Goal: Communication & Community: Answer question/provide support

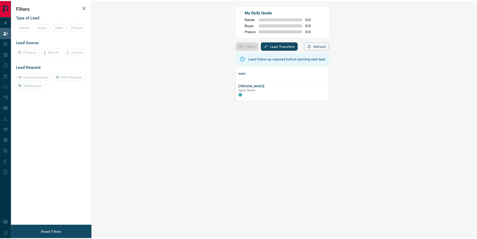
scroll to position [30, 374]
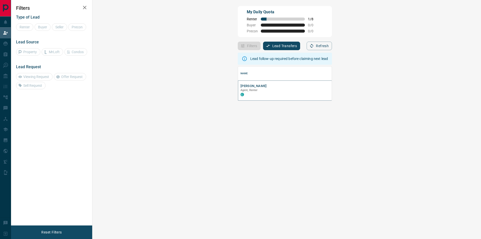
click at [241, 86] on button "[PERSON_NAME]" at bounding box center [254, 86] width 26 height 5
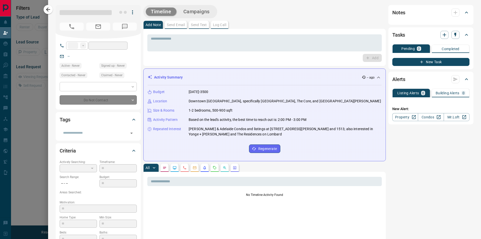
type input "**"
type input "**********"
type input "*"
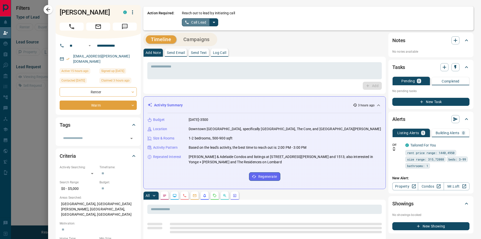
click at [196, 21] on button "Call Lead" at bounding box center [196, 22] width 28 height 8
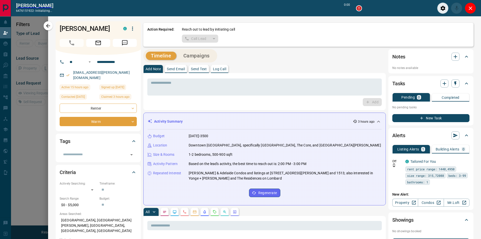
scroll to position [4, 4]
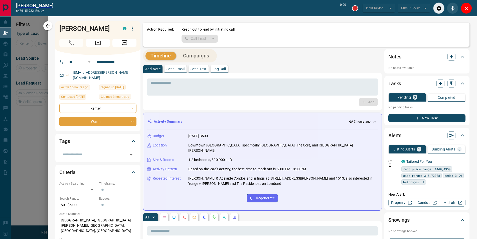
click at [462, 7] on button "Close" at bounding box center [466, 8] width 11 height 11
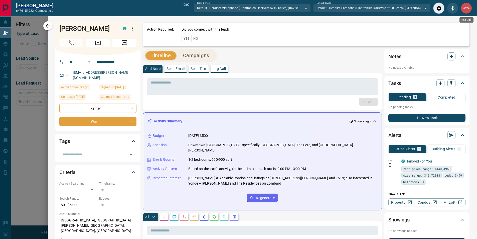
click at [462, 6] on button "End Call" at bounding box center [466, 8] width 11 height 11
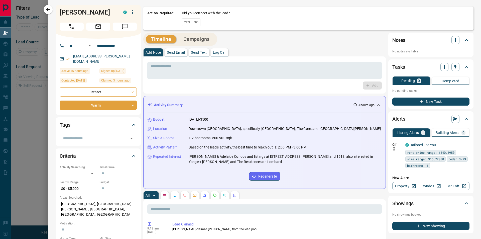
scroll to position [30, 374]
click at [197, 23] on button "No" at bounding box center [196, 22] width 9 height 8
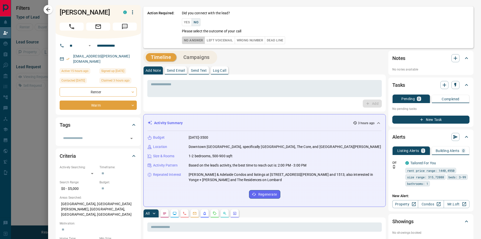
click at [190, 41] on button "No Answer" at bounding box center [193, 40] width 23 height 8
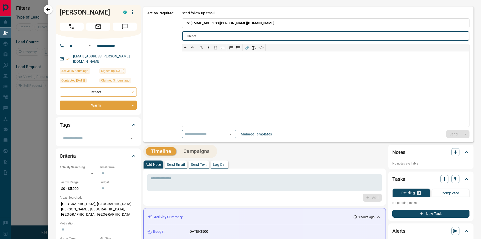
type input "**********"
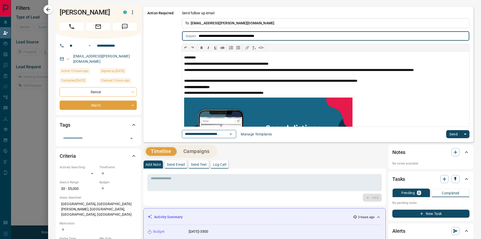
click at [446, 132] on button "Send" at bounding box center [453, 134] width 15 height 8
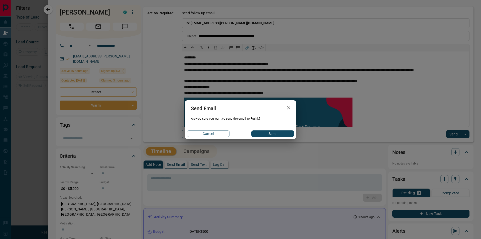
click at [277, 131] on button "Send" at bounding box center [272, 133] width 43 height 7
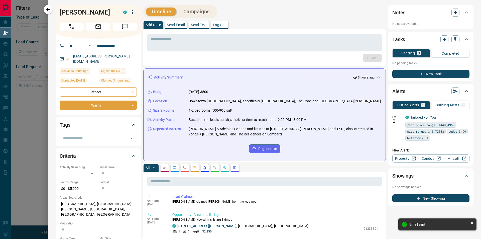
click at [203, 14] on button "Campaigns" at bounding box center [196, 12] width 36 height 8
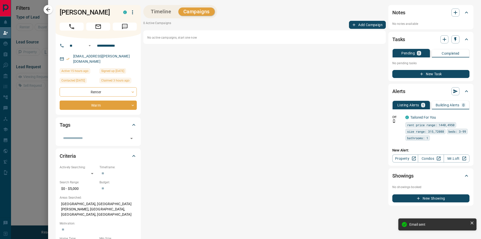
click at [365, 27] on button "Add Campaign" at bounding box center [367, 25] width 37 height 8
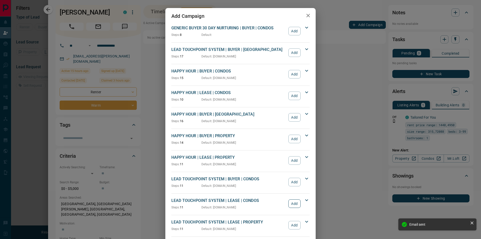
click at [291, 204] on button "Add" at bounding box center [294, 203] width 12 height 9
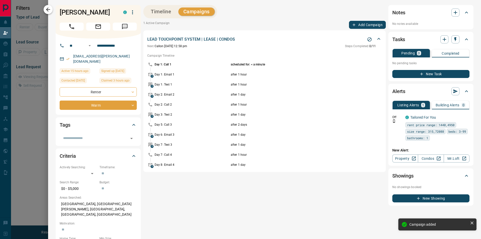
click at [49, 7] on icon "button" at bounding box center [48, 10] width 6 height 6
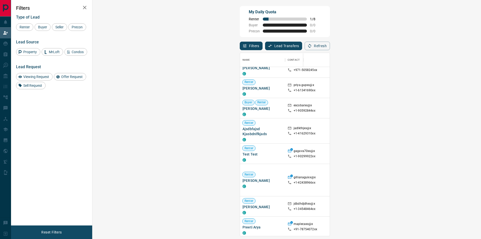
scroll to position [0, 0]
